Goal: Transaction & Acquisition: Purchase product/service

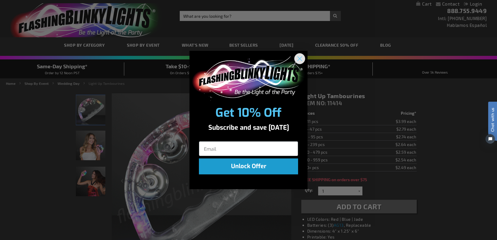
click at [301, 56] on circle "Close dialog" at bounding box center [300, 58] width 10 height 10
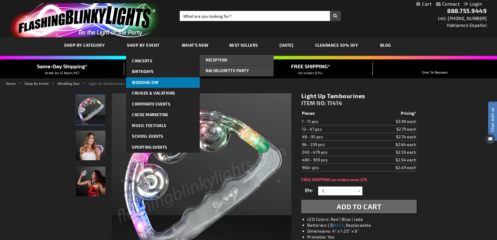
click at [149, 81] on span "Wedding Day" at bounding box center [145, 82] width 27 height 5
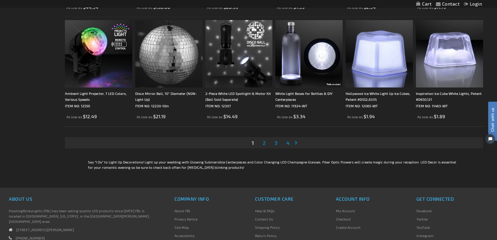
scroll to position [1211, 0]
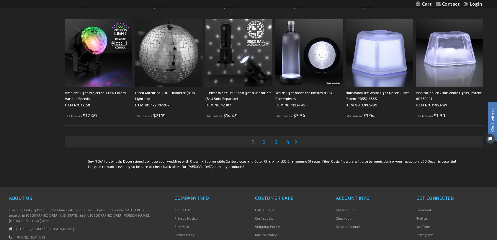
click at [264, 142] on span "2" at bounding box center [264, 142] width 3 height 6
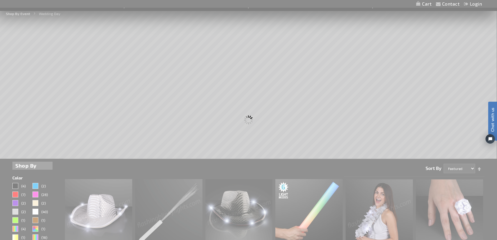
scroll to position [0, 0]
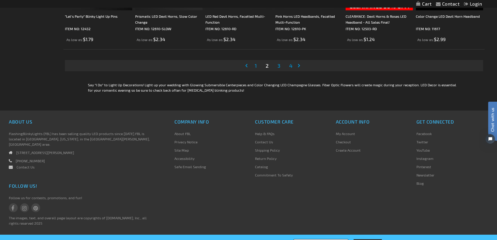
scroll to position [1296, 0]
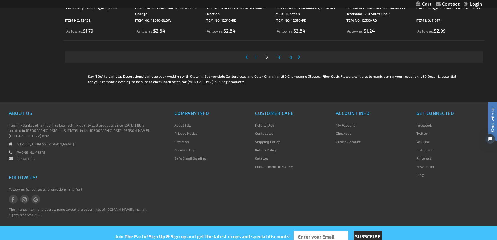
click at [278, 56] on span "3" at bounding box center [279, 57] width 3 height 6
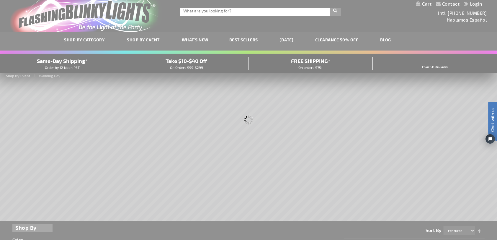
scroll to position [0, 0]
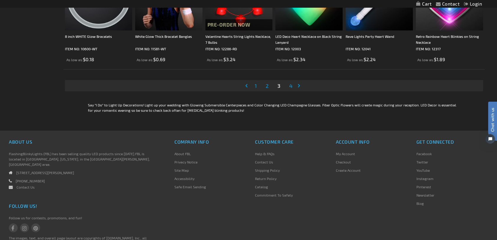
scroll to position [1270, 0]
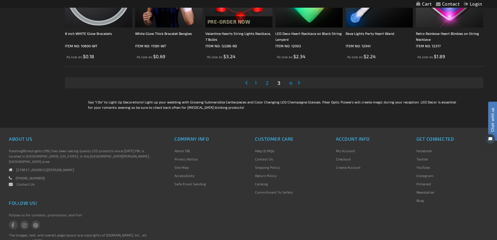
click at [290, 84] on span "4" at bounding box center [290, 82] width 3 height 6
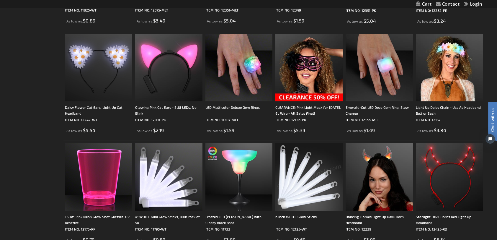
scroll to position [354, 0]
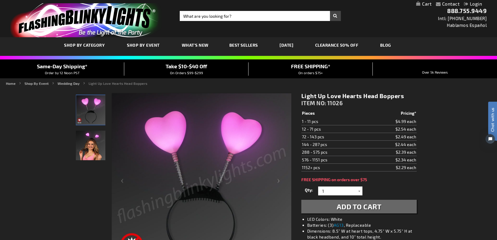
click at [92, 145] on img "Light Up Love Hearts Head Boppers" at bounding box center [91, 146] width 30 height 30
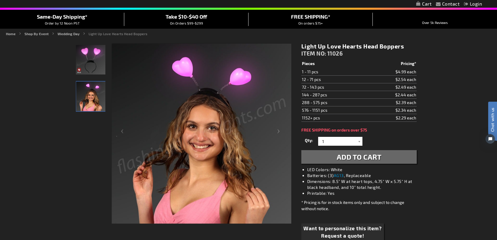
scroll to position [59, 0]
